Goal: Use online tool/utility: Utilize a website feature to perform a specific function

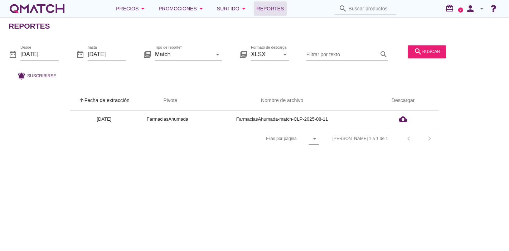
click at [34, 8] on div "white-qmatch-logo" at bounding box center [37, 8] width 57 height 14
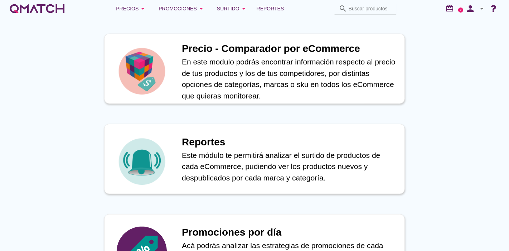
scroll to position [338, 0]
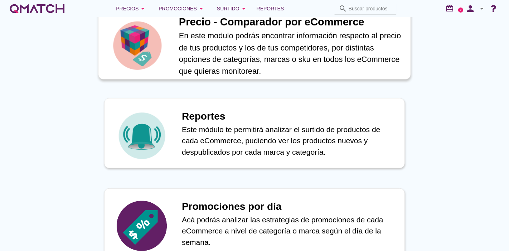
click at [170, 65] on div "Precio - Comparador por eCommerce En este modulo podrás encontrar información r…" at bounding box center [254, 42] width 313 height 73
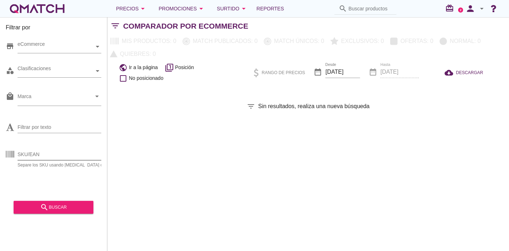
click at [55, 155] on input "SKU/EAN" at bounding box center [66, 154] width 96 height 11
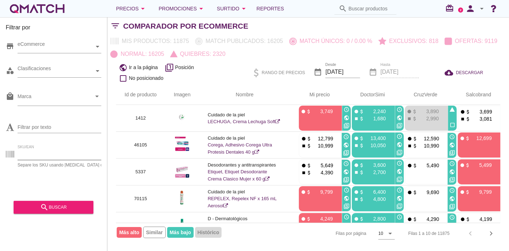
paste input "78453"
click at [42, 214] on div "Filtrar por store eCommerce category Clasificaciones local_mall Marca arrow_dro…" at bounding box center [53, 134] width 107 height 234
click at [37, 208] on div "search buscar" at bounding box center [53, 207] width 68 height 9
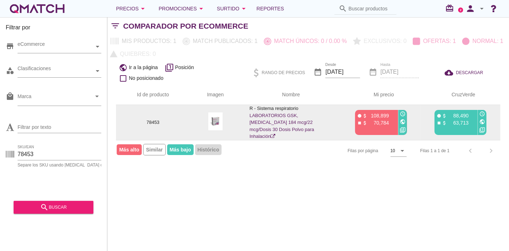
click at [482, 119] on icon "public" at bounding box center [482, 122] width 6 height 6
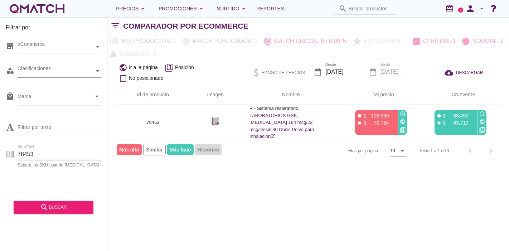
drag, startPoint x: 37, startPoint y: 154, endPoint x: 8, endPoint y: 150, distance: 29.7
click at [8, 150] on div "SKU/EAN 78453 Separe los SKU usando [MEDICAL_DATA] o espacio" at bounding box center [54, 155] width 96 height 23
paste input "90634"
click at [36, 214] on div "Filtrar por store eCommerce category Clasificaciones local_mall Marca arrow_dro…" at bounding box center [53, 134] width 107 height 234
click at [56, 205] on div "search buscar" at bounding box center [53, 207] width 68 height 9
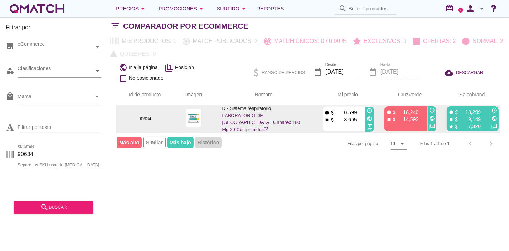
click at [191, 117] on img at bounding box center [194, 118] width 14 height 18
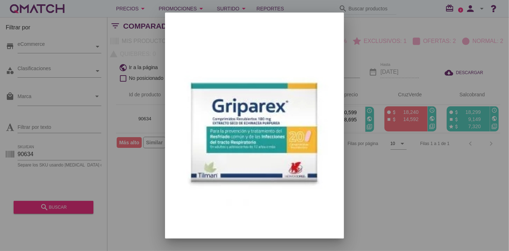
click at [359, 136] on div at bounding box center [254, 125] width 509 height 251
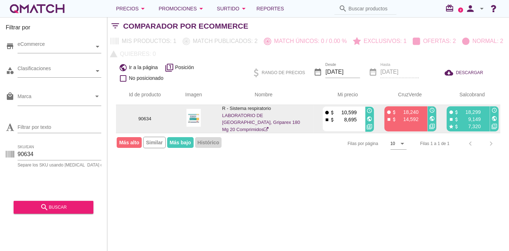
click at [433, 121] on div "public" at bounding box center [432, 119] width 9 height 8
click at [431, 117] on icon "public" at bounding box center [432, 119] width 6 height 6
click at [371, 118] on icon "public" at bounding box center [370, 119] width 6 height 6
click at [494, 118] on icon "public" at bounding box center [495, 119] width 6 height 6
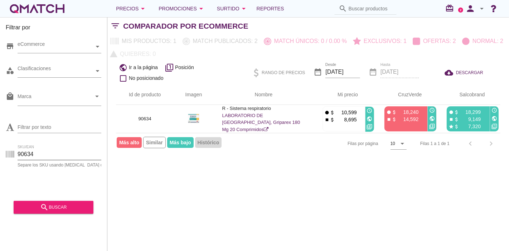
drag, startPoint x: 38, startPoint y: 158, endPoint x: 0, endPoint y: 164, distance: 38.2
click at [0, 164] on div "Filtrar por store eCommerce category Clasificaciones local_mall Marca arrow_dro…" at bounding box center [53, 134] width 107 height 234
paste input "727"
click at [56, 202] on button "search buscar" at bounding box center [54, 207] width 80 height 13
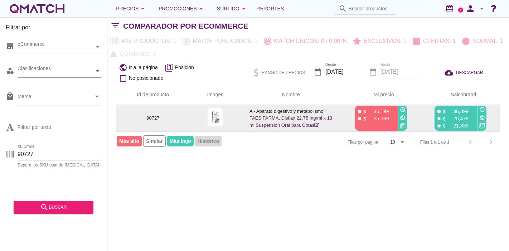
click at [221, 120] on img at bounding box center [215, 117] width 14 height 18
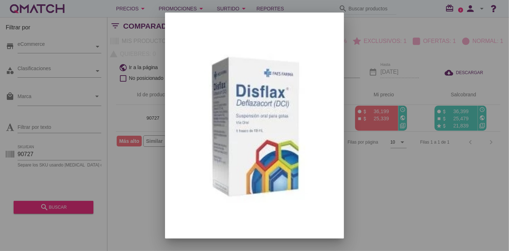
click at [369, 141] on div at bounding box center [254, 125] width 509 height 251
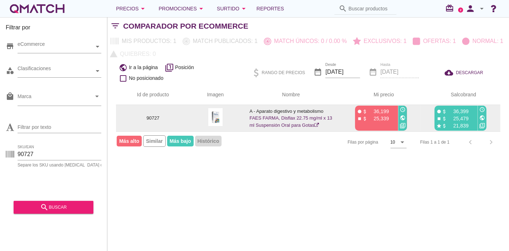
click at [217, 117] on img at bounding box center [215, 117] width 14 height 18
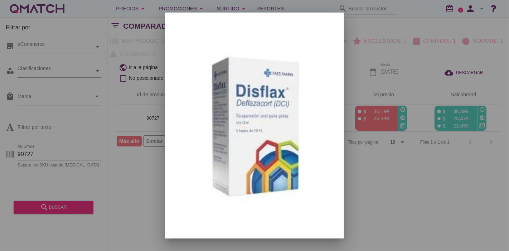
click at [445, 135] on div at bounding box center [254, 125] width 509 height 251
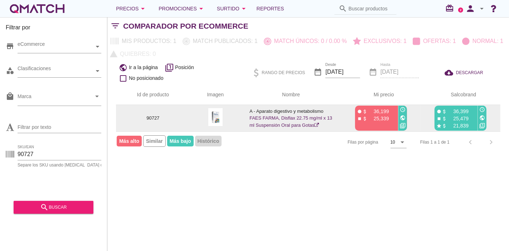
click at [404, 118] on icon "public" at bounding box center [403, 118] width 6 height 6
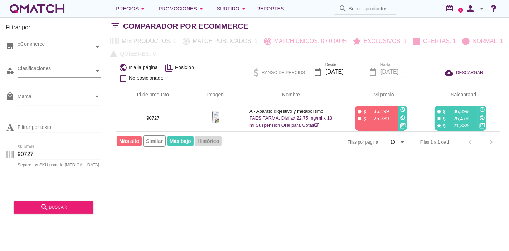
drag, startPoint x: 43, startPoint y: 154, endPoint x: 0, endPoint y: 144, distance: 43.9
click at [0, 144] on div "Filtrar por store eCommerce category Clasificaciones local_mall Marca arrow_dro…" at bounding box center [53, 134] width 107 height 234
type input "V"
click at [63, 153] on input "V" at bounding box center [66, 154] width 96 height 11
paste input "89548"
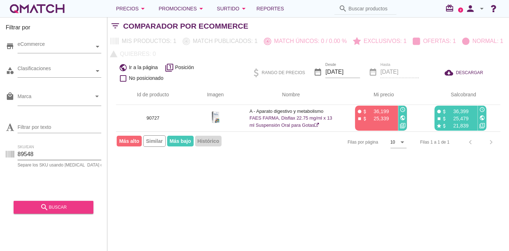
click at [49, 207] on div "search buscar" at bounding box center [53, 207] width 68 height 9
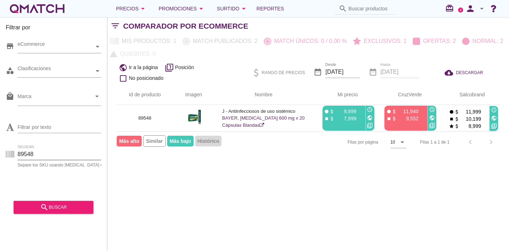
click at [44, 154] on input "89548" at bounding box center [66, 154] width 96 height 11
paste input "64660"
click at [44, 154] on input "64660" at bounding box center [66, 154] width 96 height 11
type input "64660"
click at [45, 202] on button "search buscar" at bounding box center [54, 207] width 80 height 13
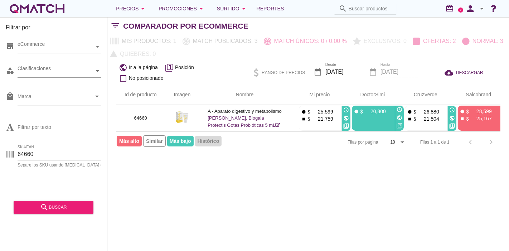
scroll to position [0, 9]
